Goal: Transaction & Acquisition: Purchase product/service

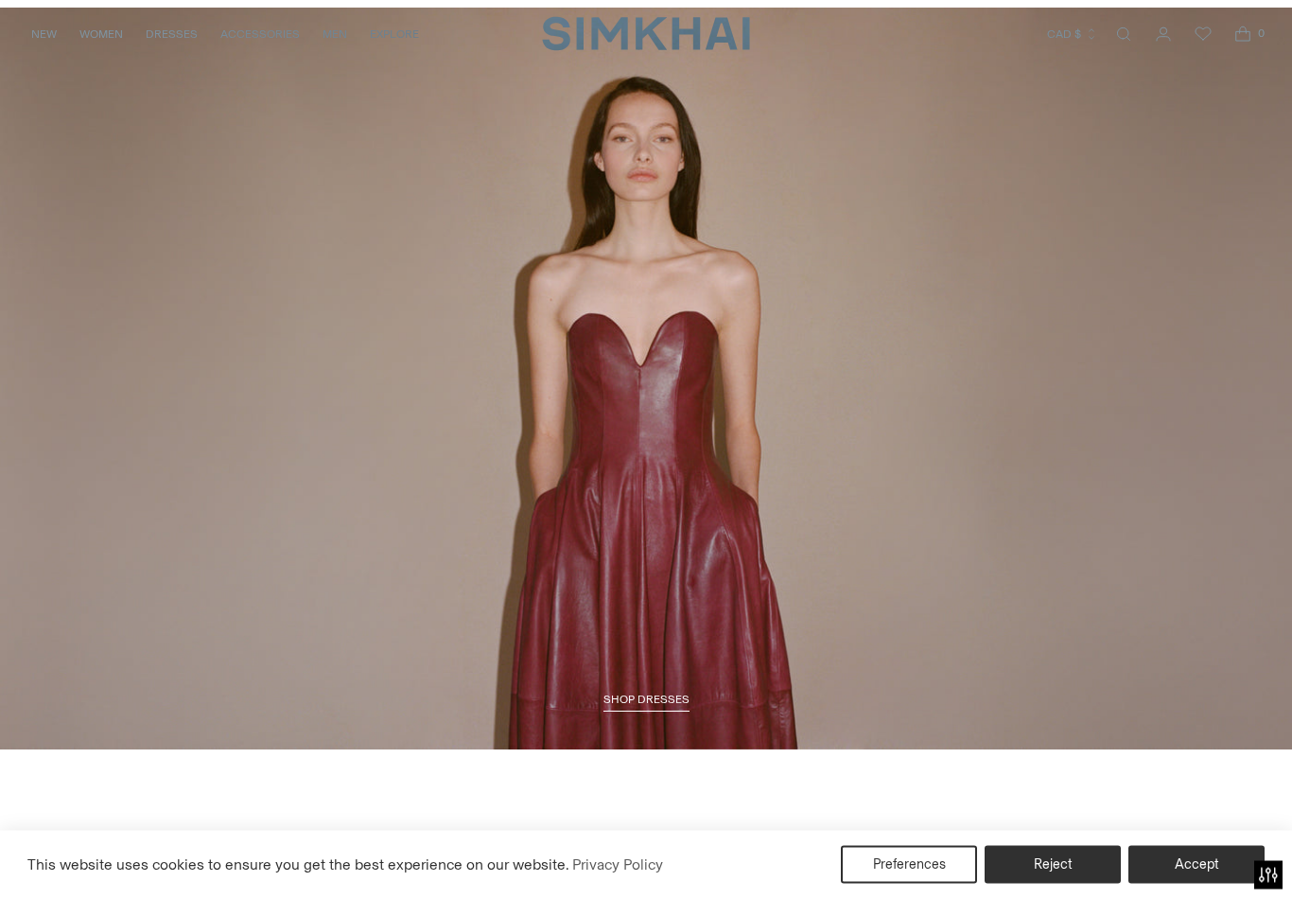
scroll to position [2133, 0]
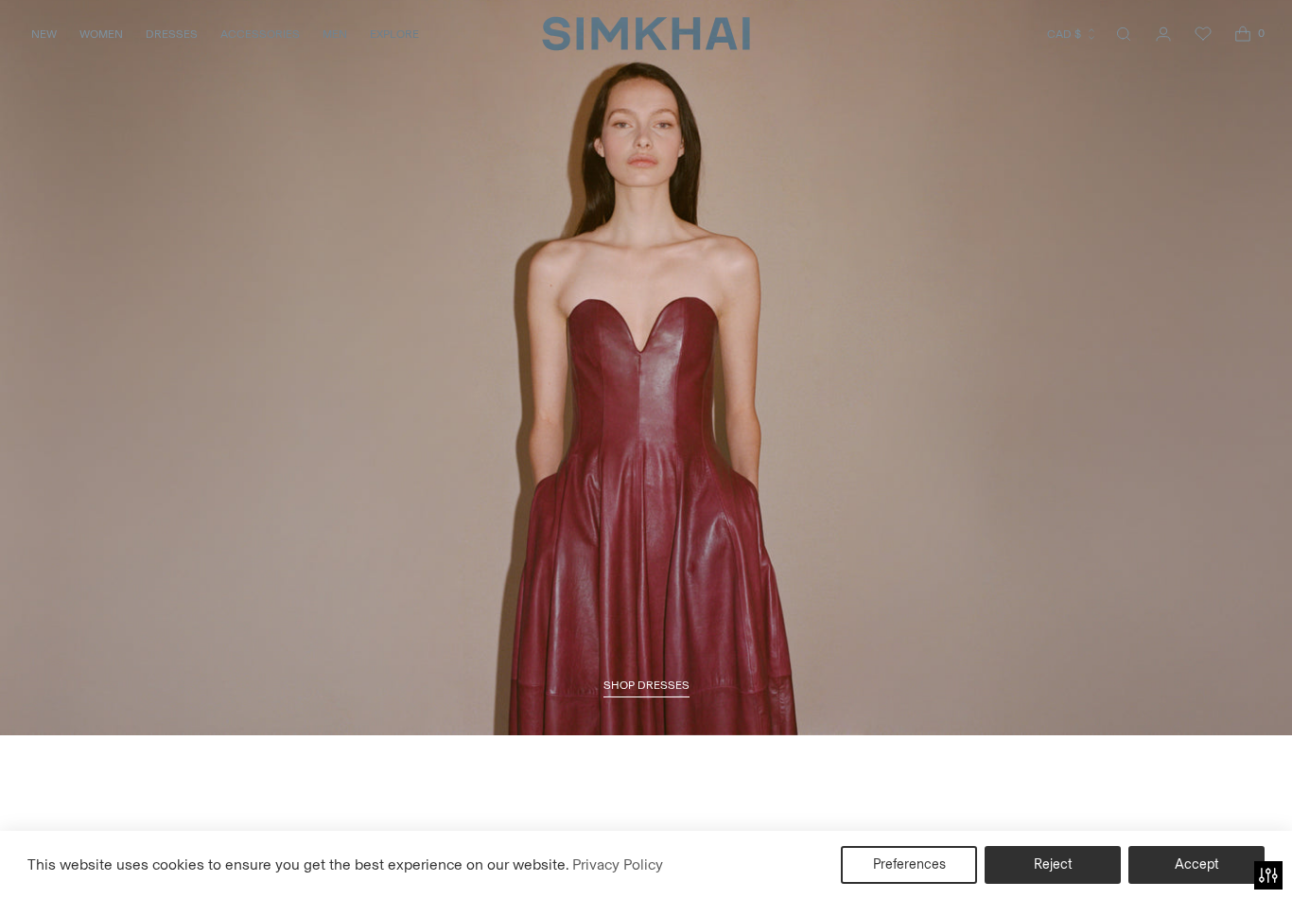
click at [1061, 883] on button "Reject" at bounding box center [1053, 865] width 136 height 38
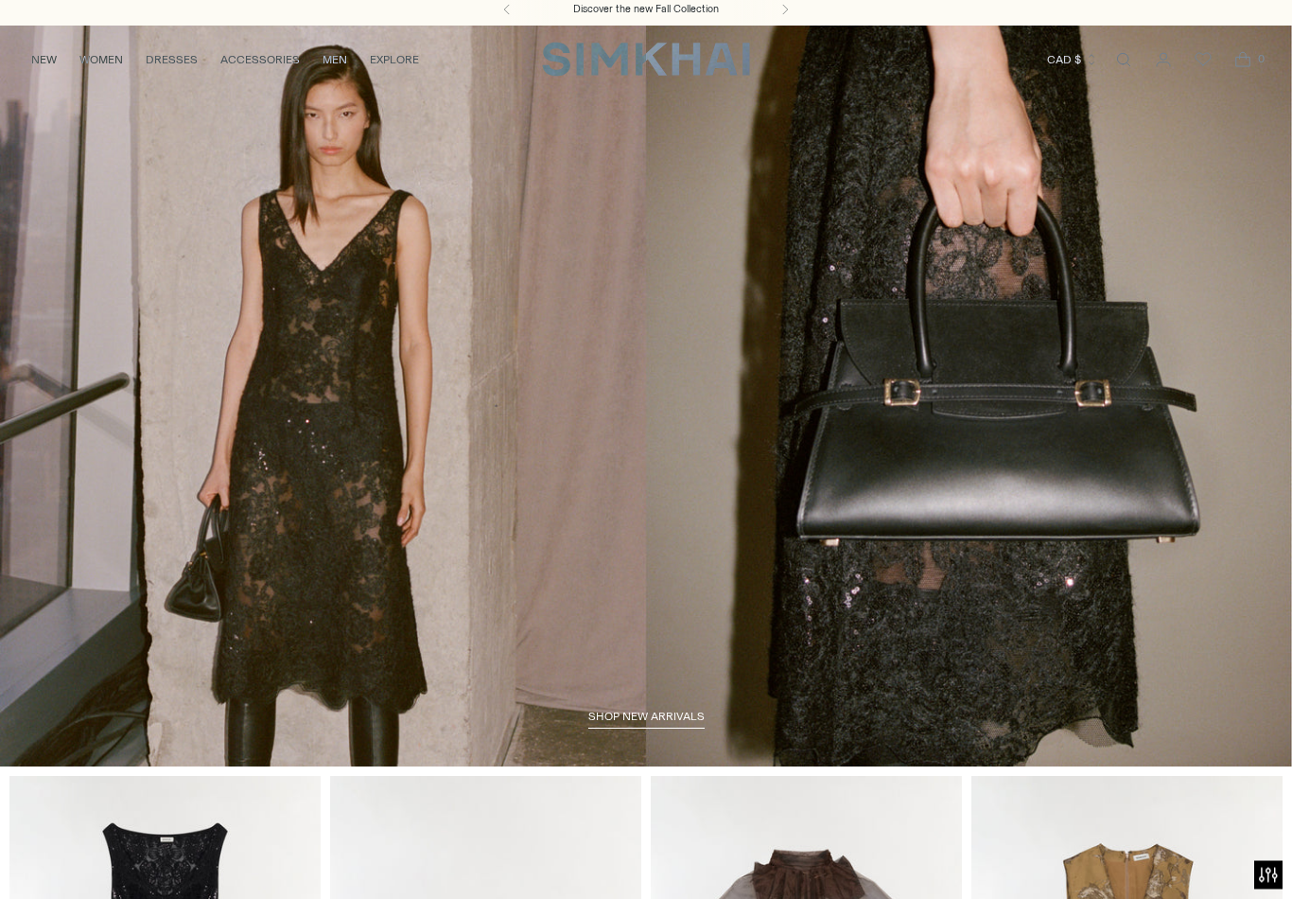
scroll to position [0, 0]
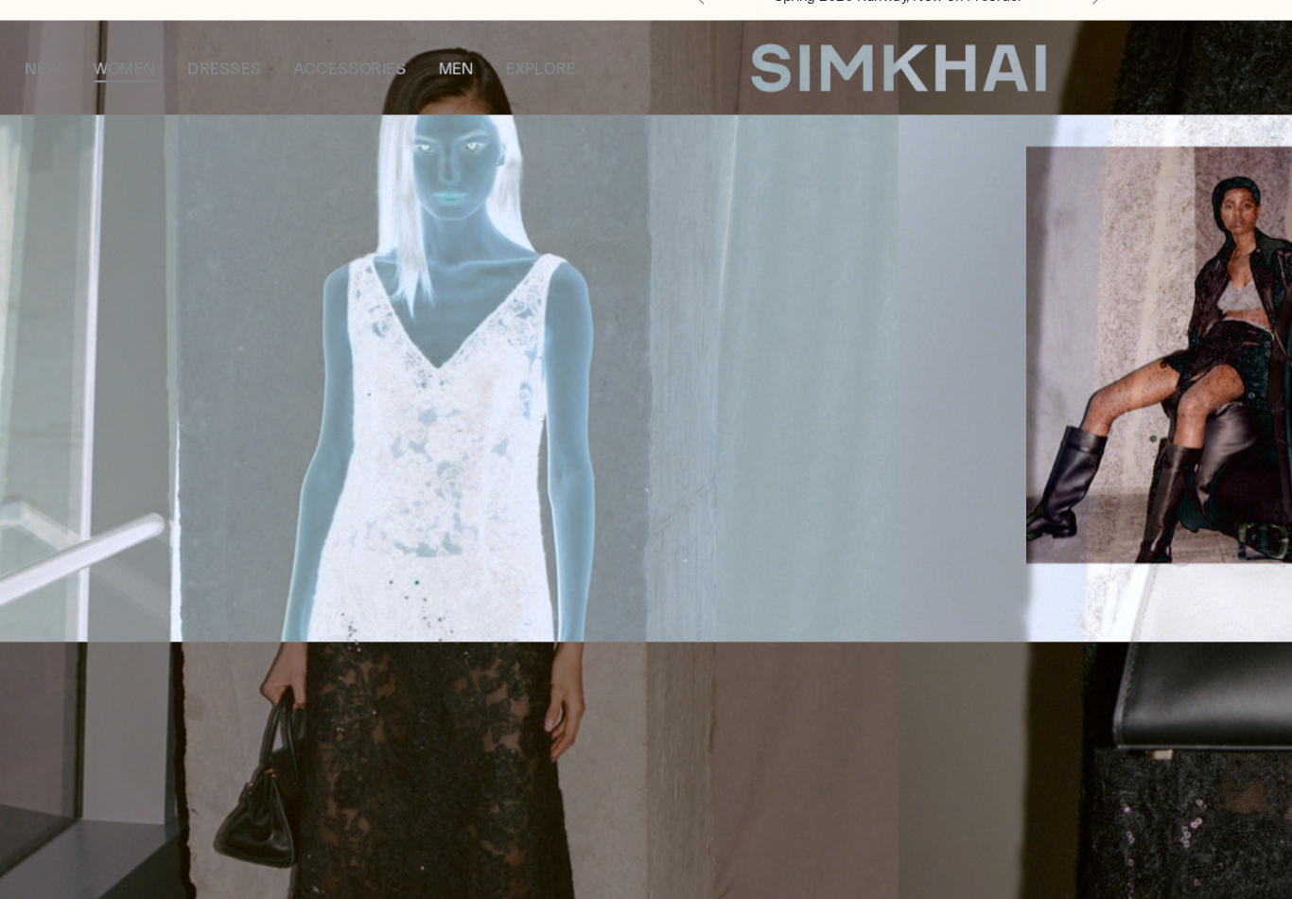
click at [256, 224] on link "Coats & Jackets" at bounding box center [250, 230] width 99 height 13
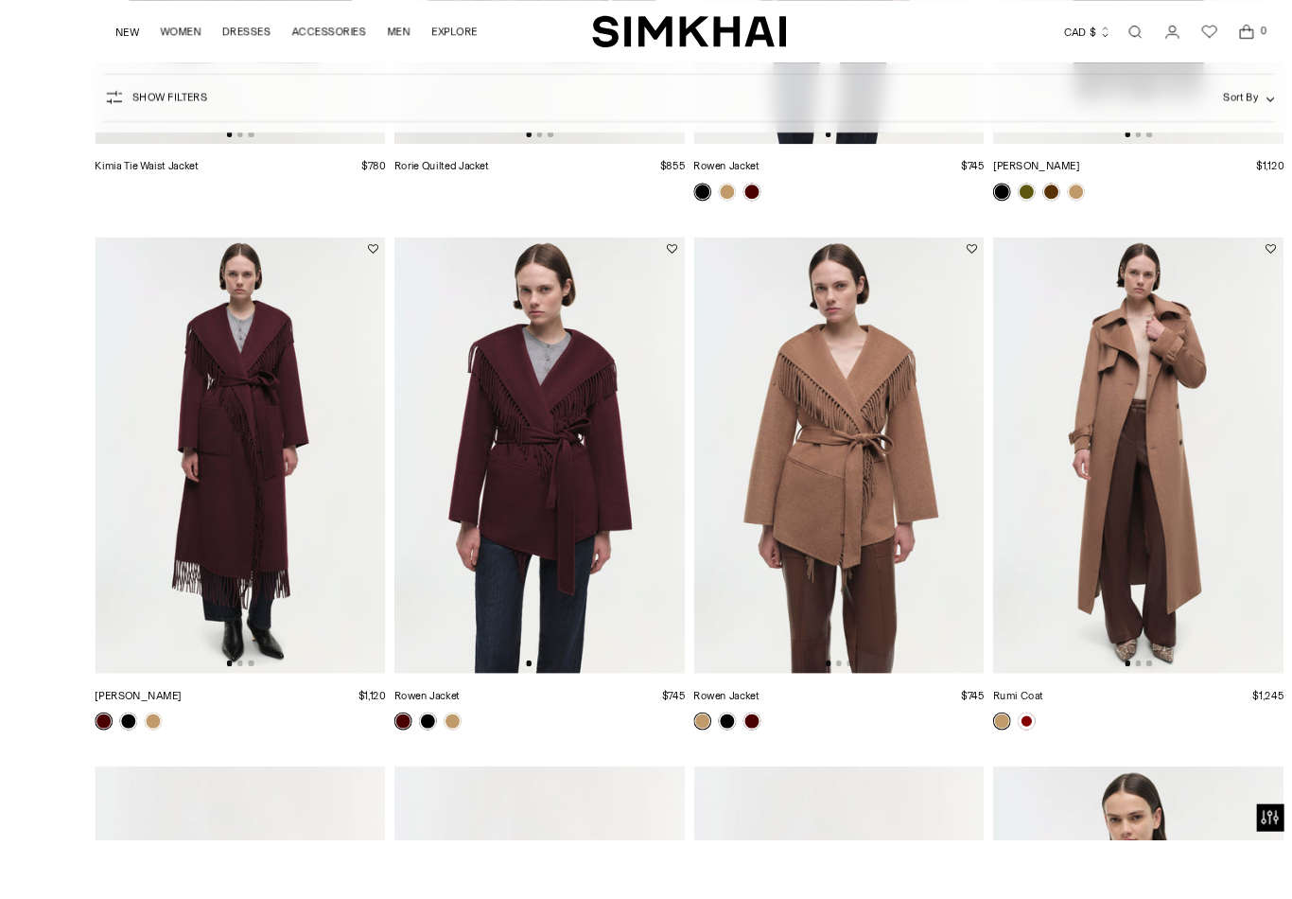
scroll to position [2917, 0]
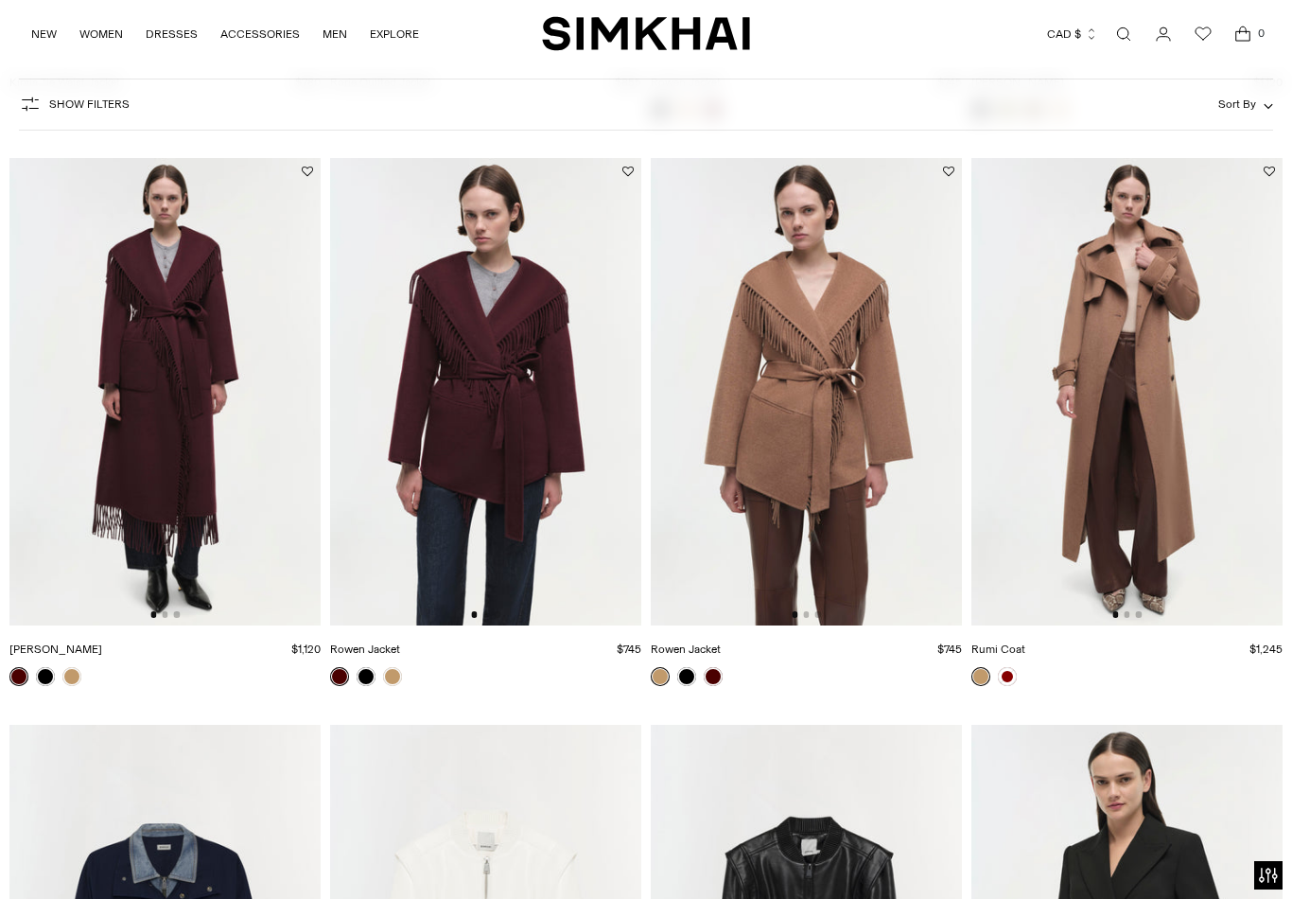
click at [490, 383] on img at bounding box center [485, 391] width 311 height 467
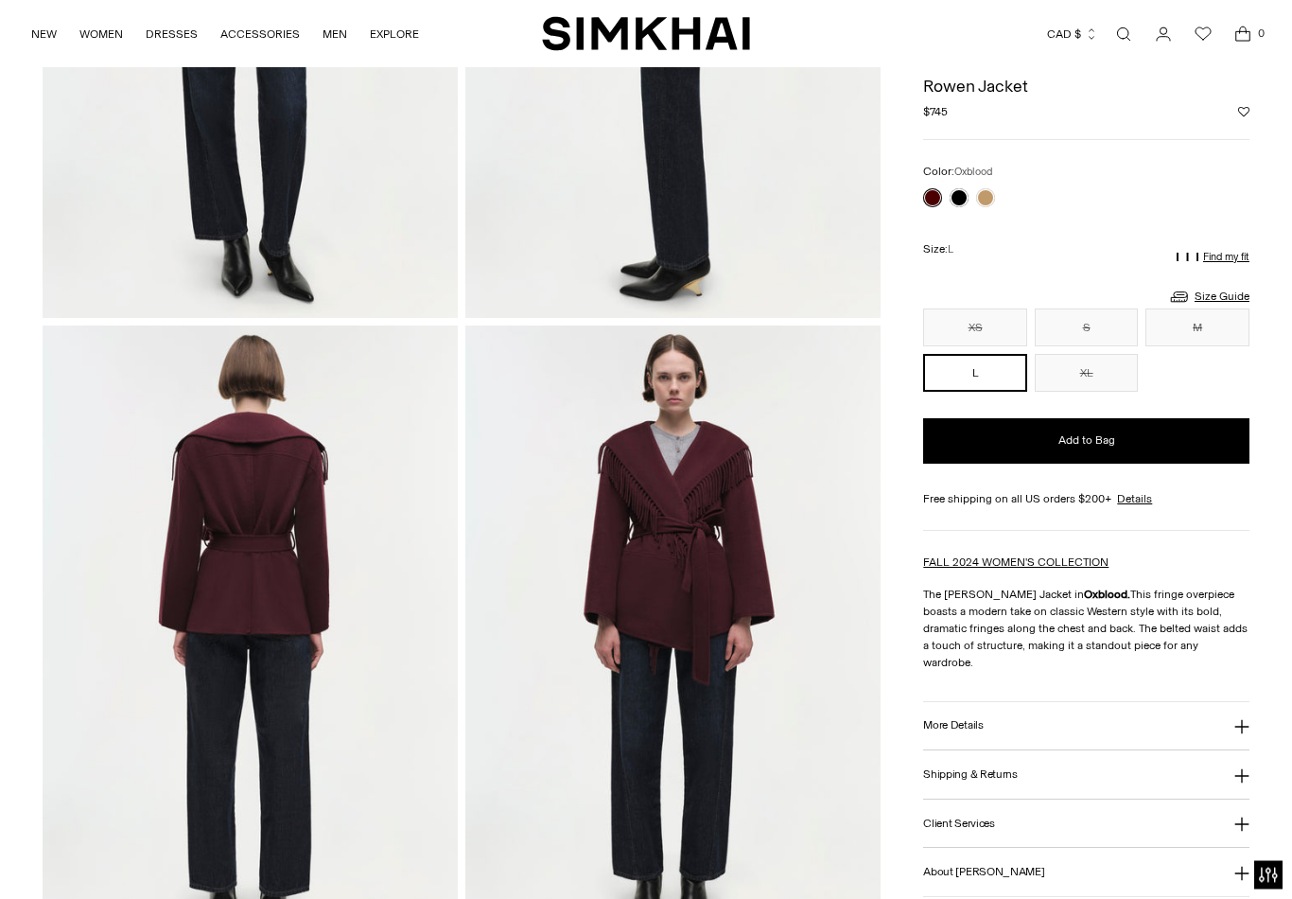
scroll to position [449, 0]
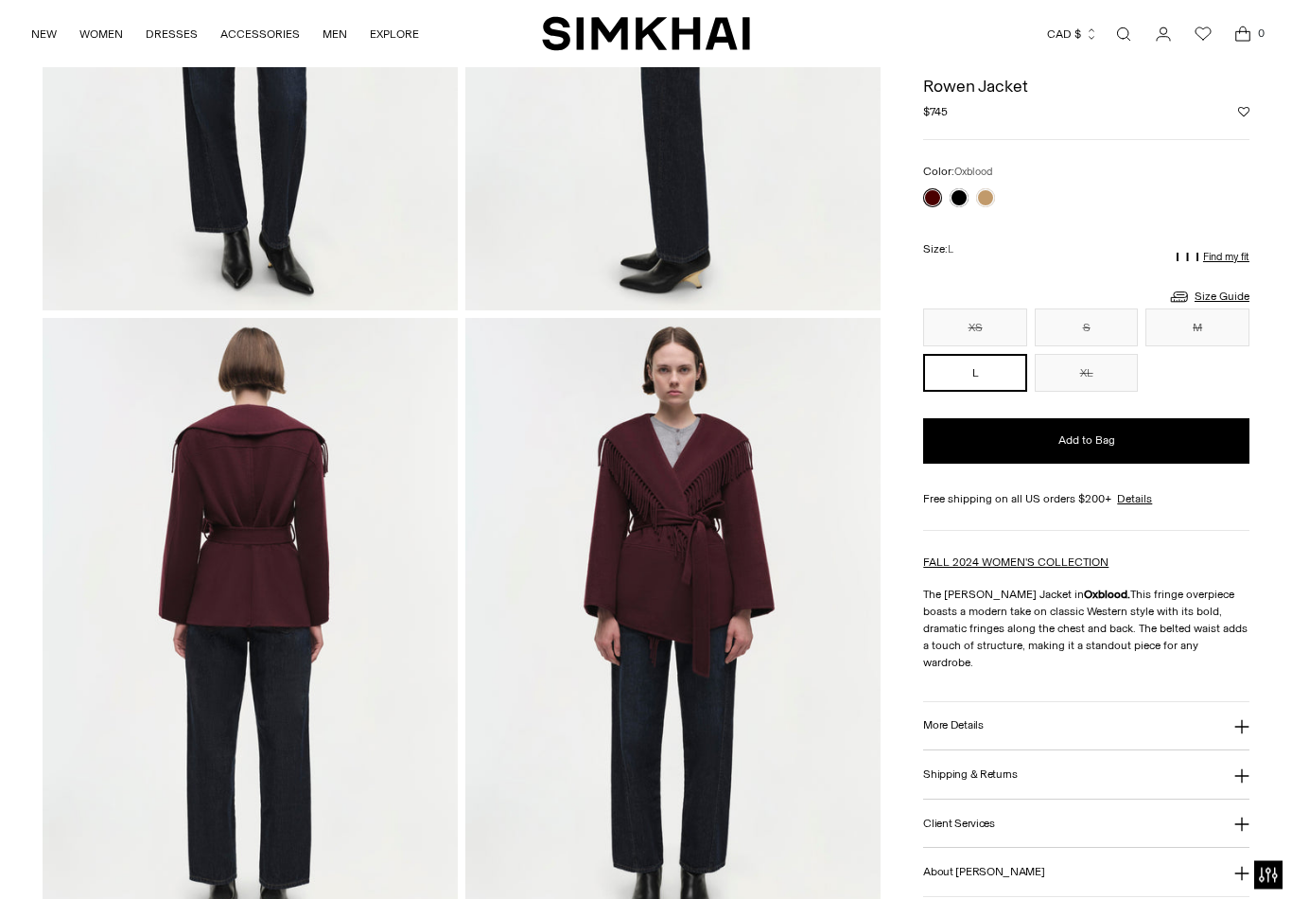
click at [1235, 721] on icon at bounding box center [1241, 727] width 15 height 15
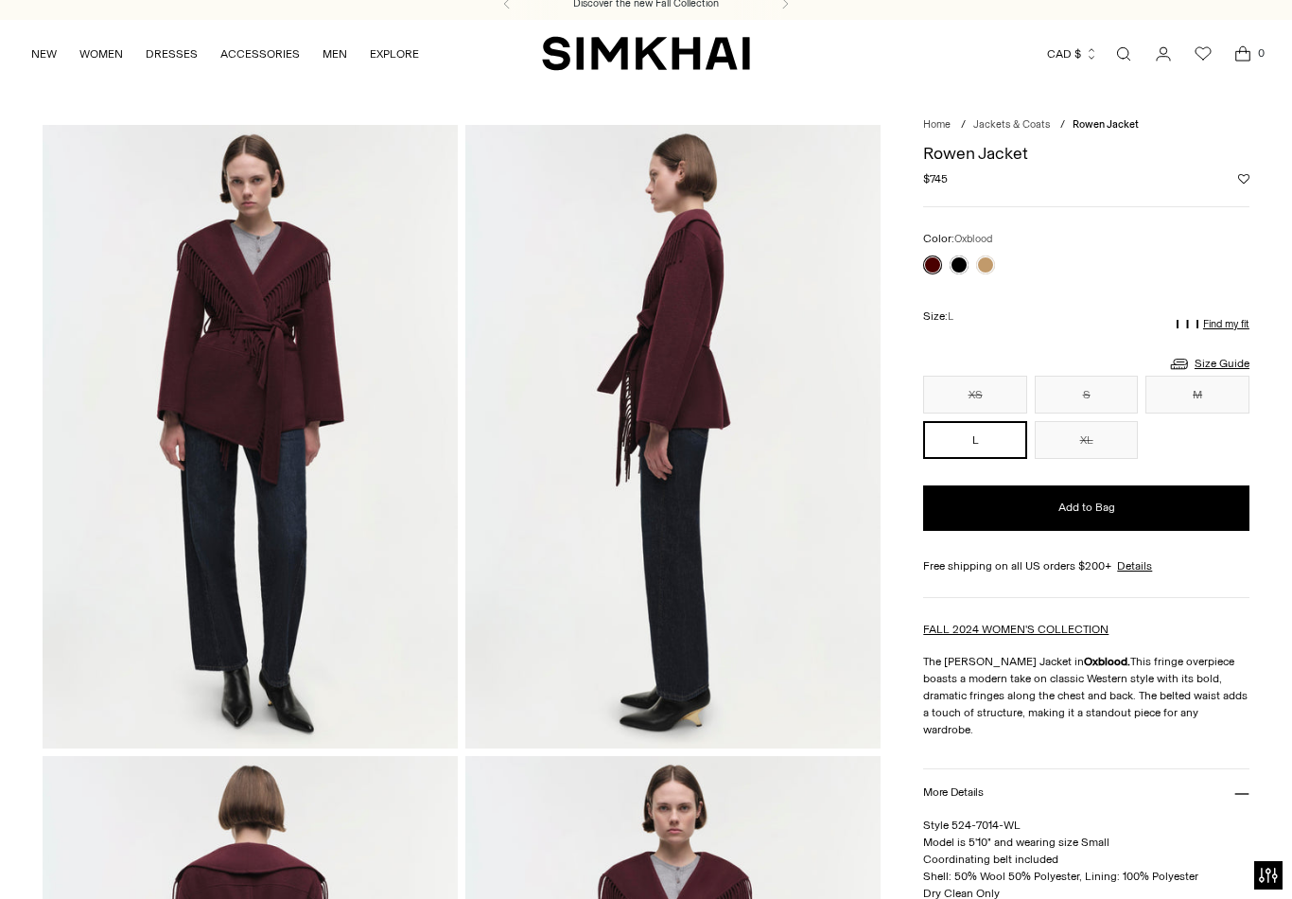
scroll to position [0, 0]
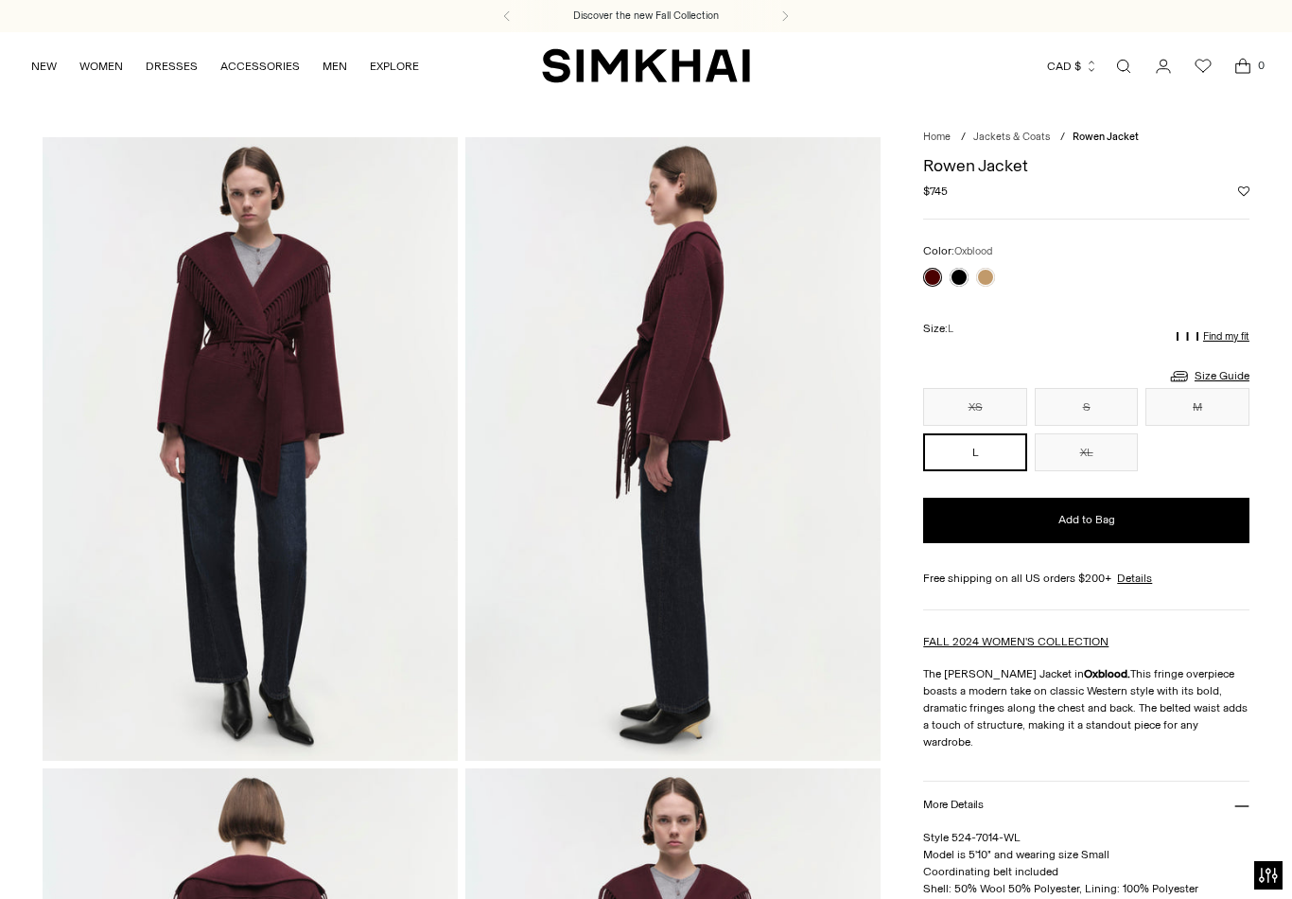
click at [981, 278] on link at bounding box center [985, 277] width 19 height 19
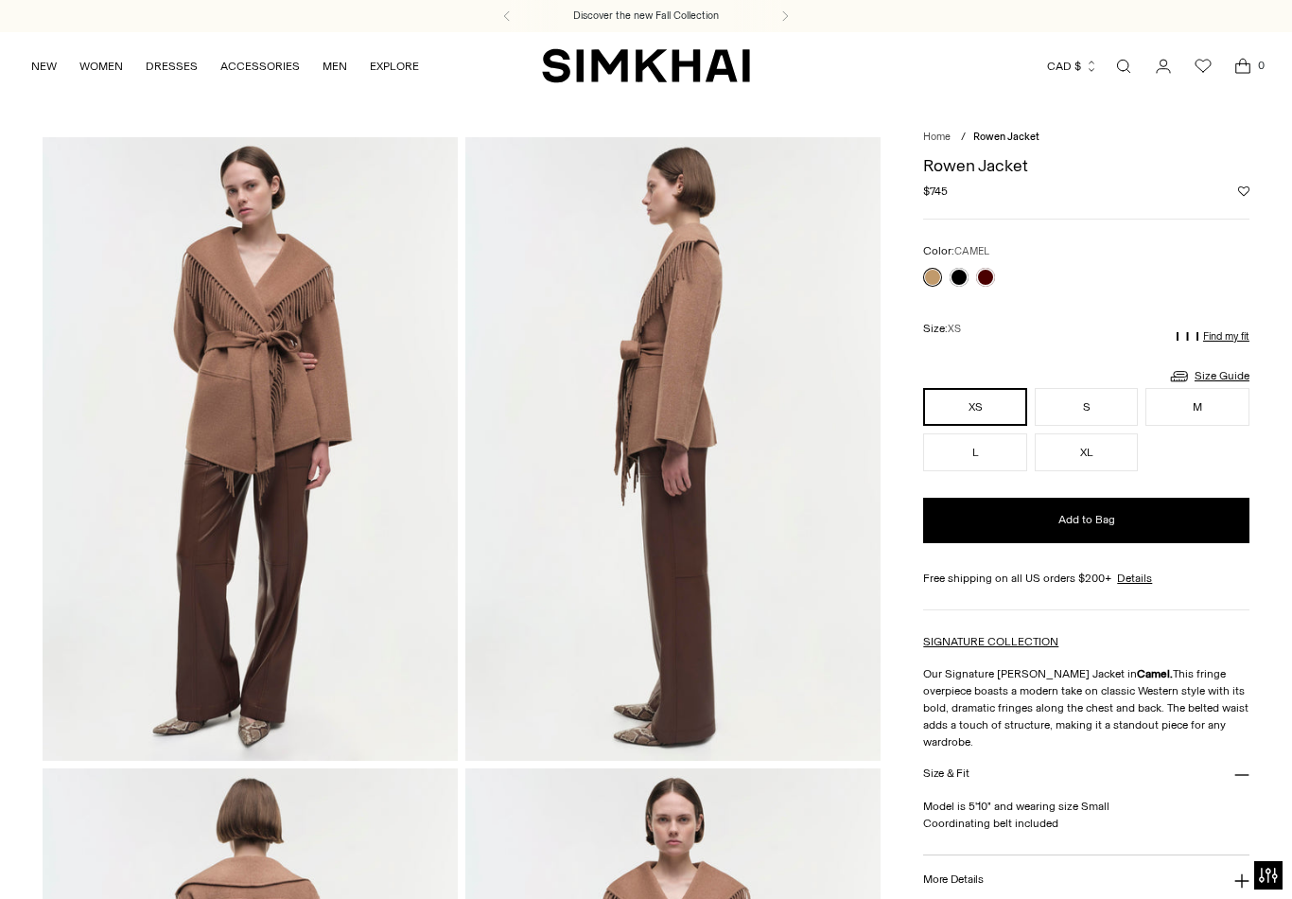
click at [955, 275] on link at bounding box center [959, 277] width 19 height 19
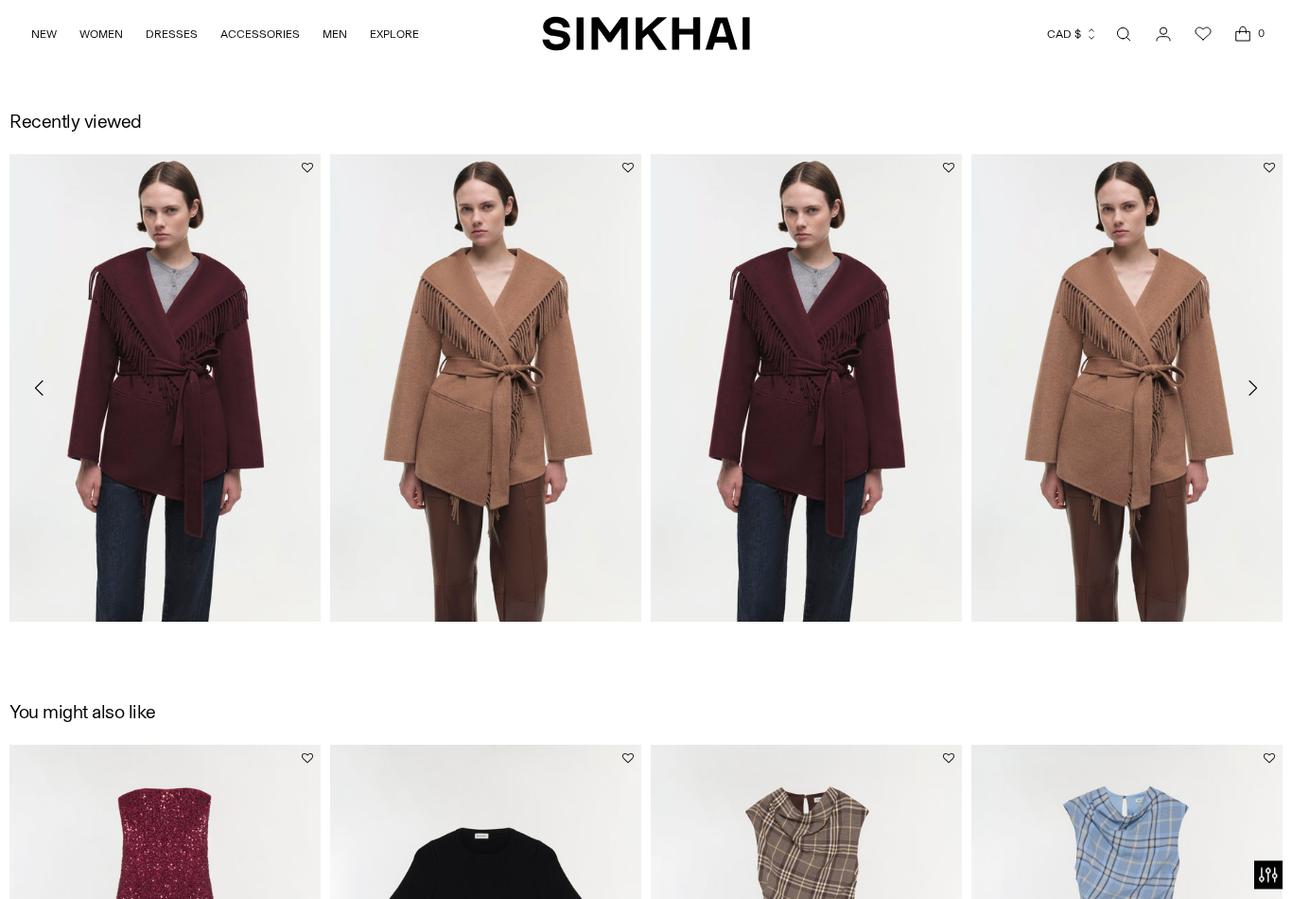
scroll to position [1981, 0]
